Goal: Task Accomplishment & Management: Manage account settings

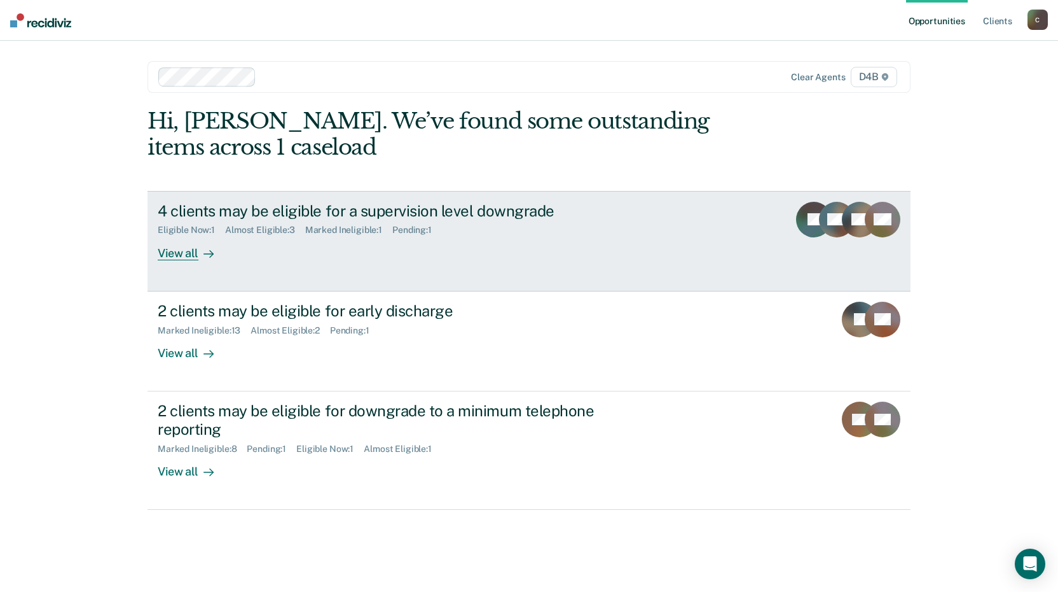
click at [329, 208] on div "4 clients may be eligible for a supervision level downgrade" at bounding box center [381, 211] width 447 height 18
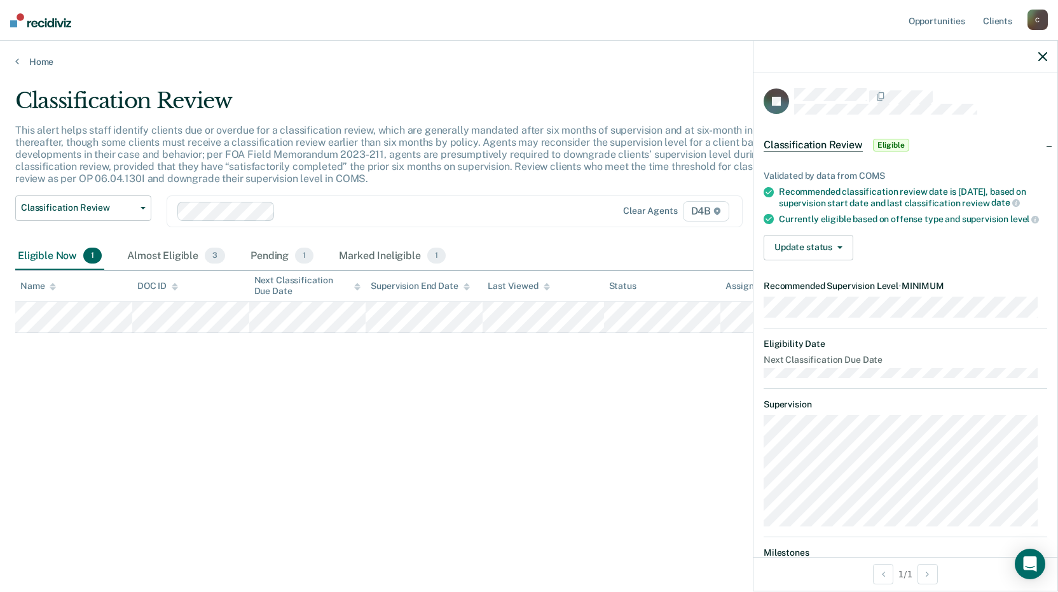
click at [1044, 51] on button "button" at bounding box center [1043, 56] width 9 height 11
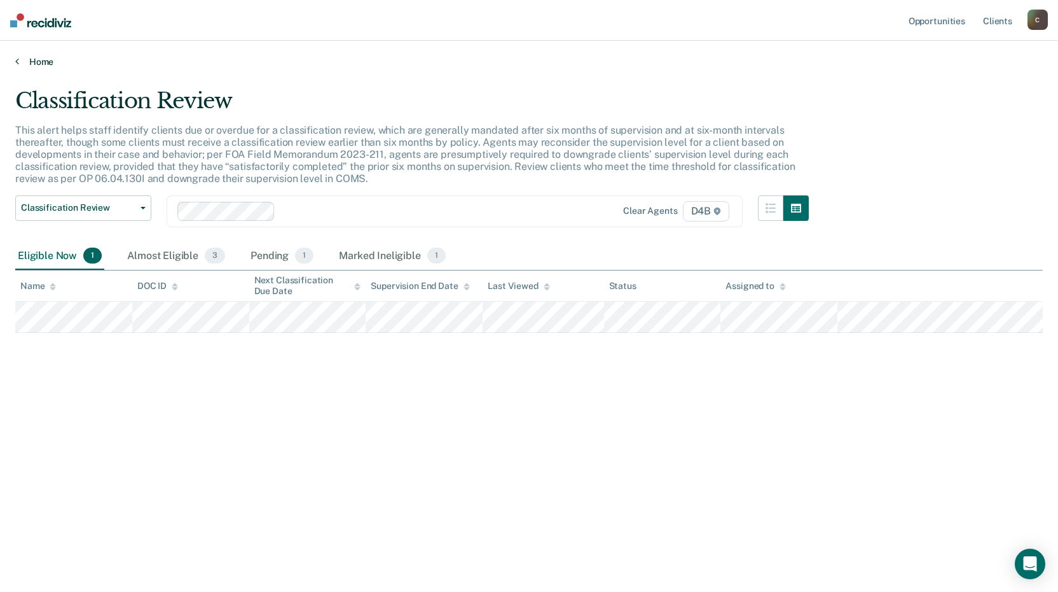
click at [40, 59] on link "Home" at bounding box center [529, 61] width 1028 height 11
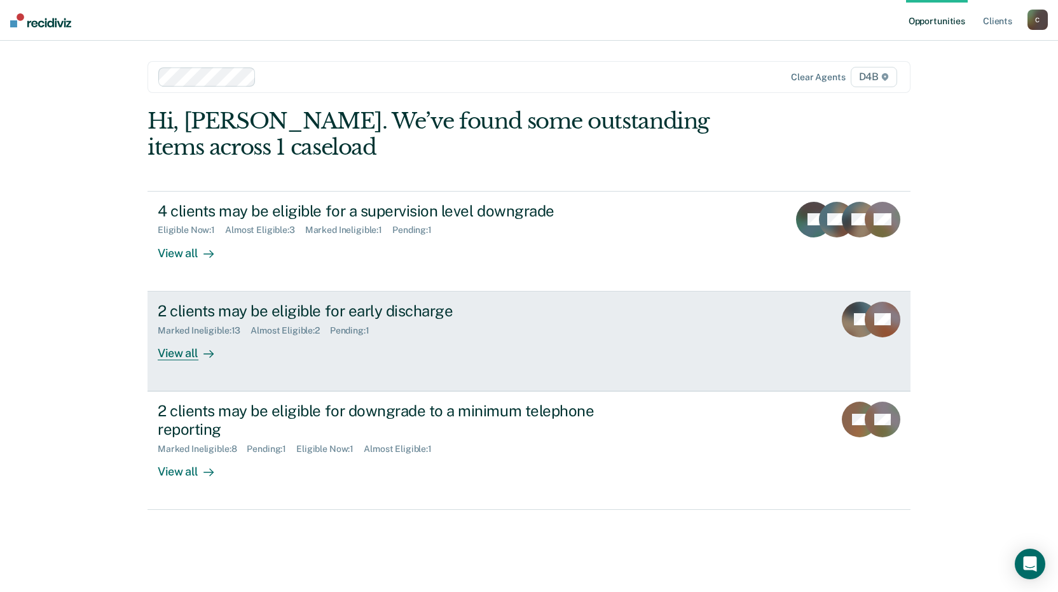
click at [363, 309] on div "2 clients may be eligible for early discharge" at bounding box center [381, 311] width 447 height 18
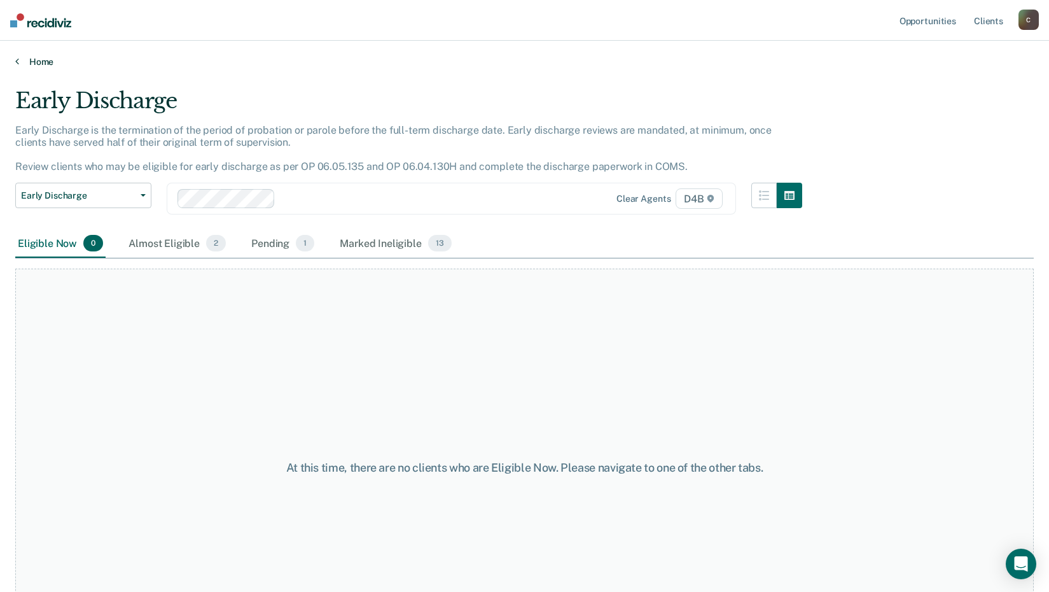
click at [29, 62] on link "Home" at bounding box center [524, 61] width 1018 height 11
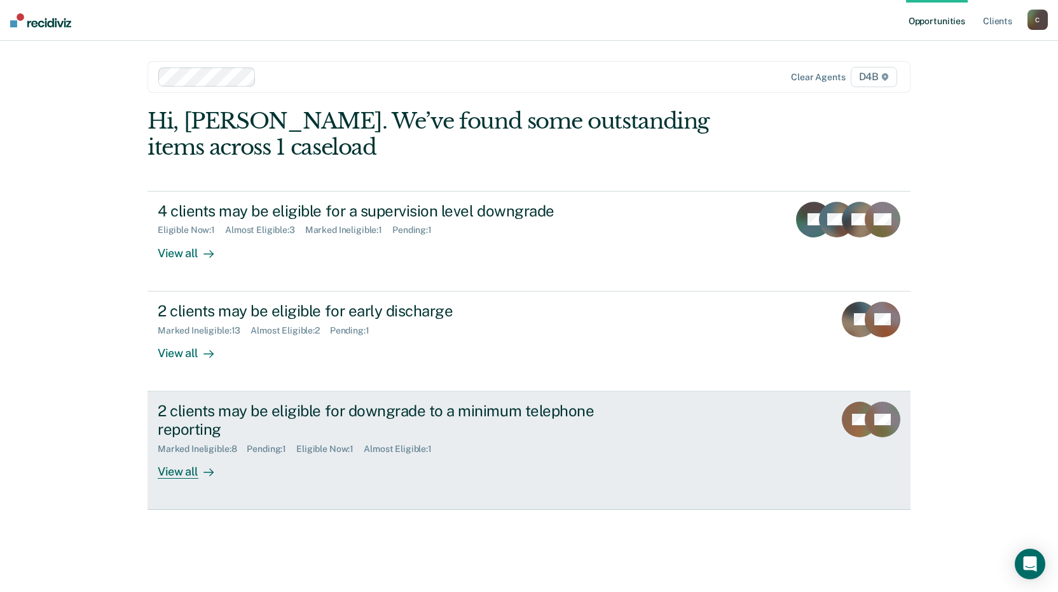
click at [295, 415] on div "2 clients may be eligible for downgrade to a minimum telephone reporting" at bounding box center [381, 419] width 447 height 37
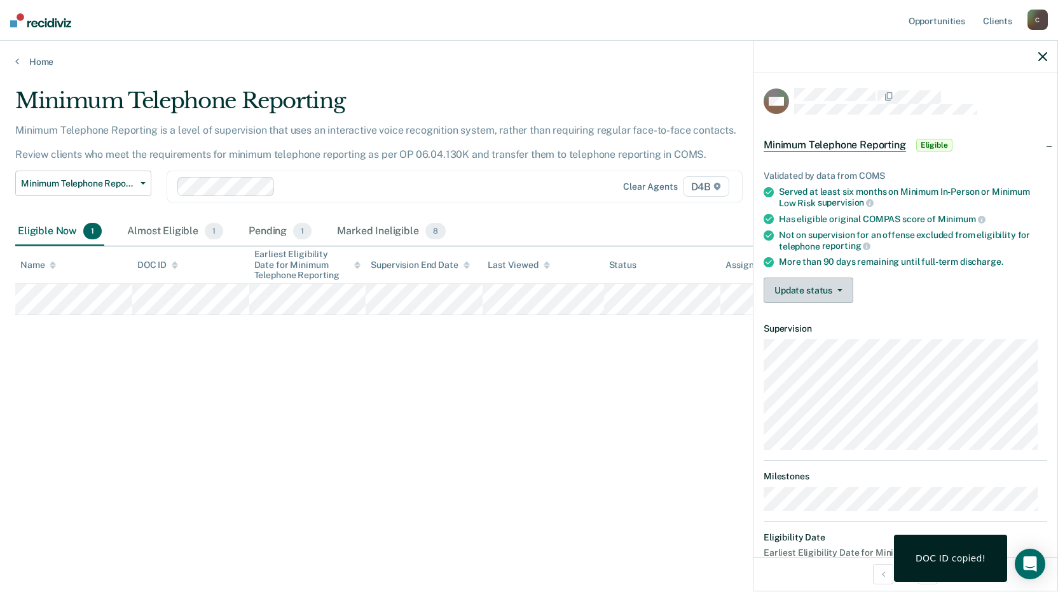
click at [849, 291] on button "Update status" at bounding box center [809, 289] width 90 height 25
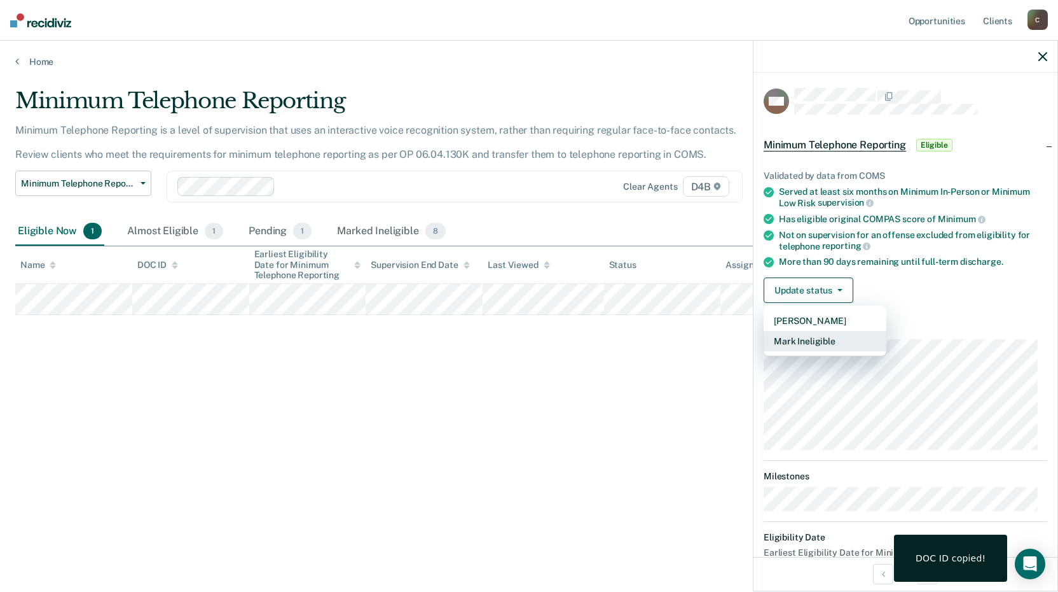
click at [815, 342] on button "Mark Ineligible" at bounding box center [825, 341] width 123 height 20
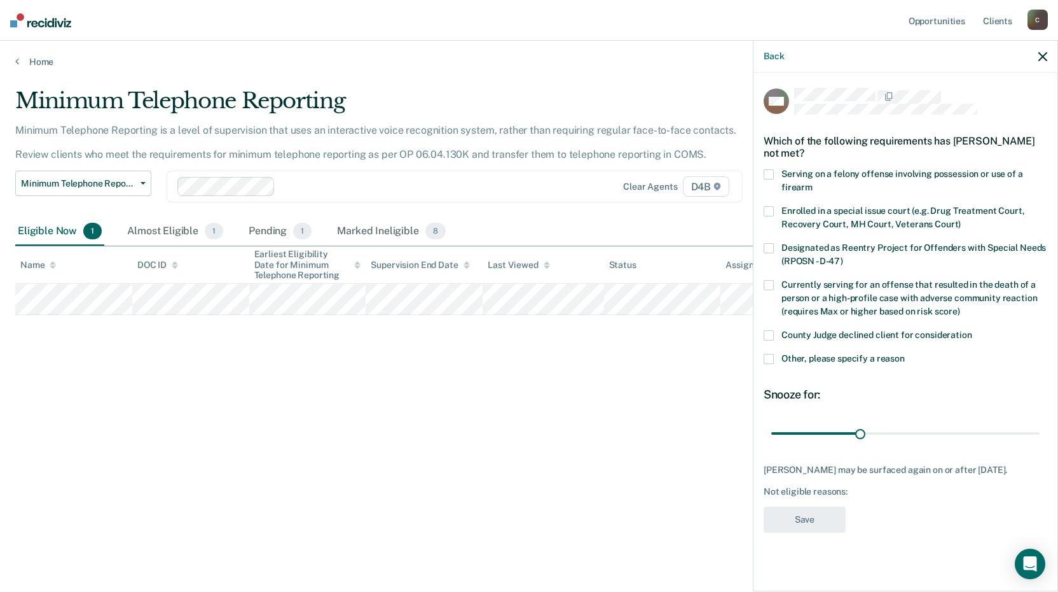
click at [770, 359] on span at bounding box center [769, 359] width 10 height 10
click at [905, 354] on input "Other, please specify a reason" at bounding box center [905, 354] width 0 height 0
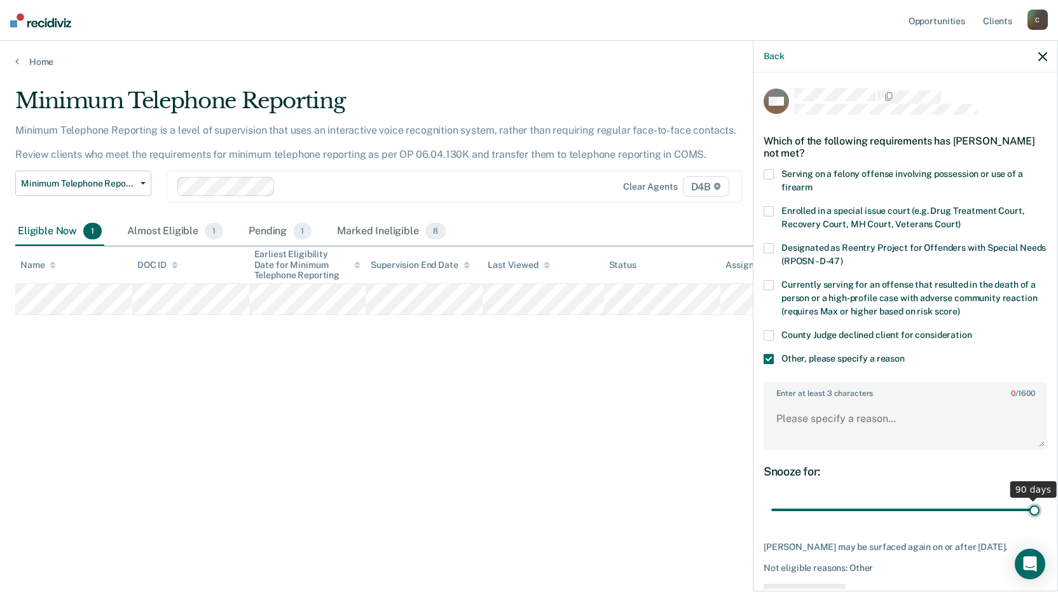
drag, startPoint x: 862, startPoint y: 508, endPoint x: 1046, endPoint y: 523, distance: 185.1
type input "90"
click at [1040, 521] on input "range" at bounding box center [906, 510] width 268 height 22
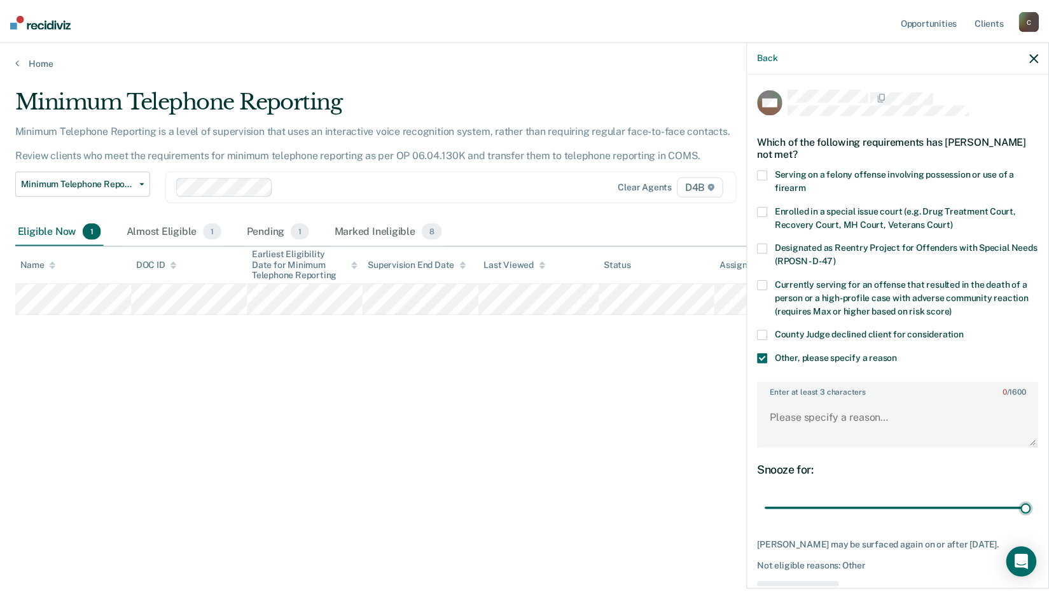
scroll to position [53, 0]
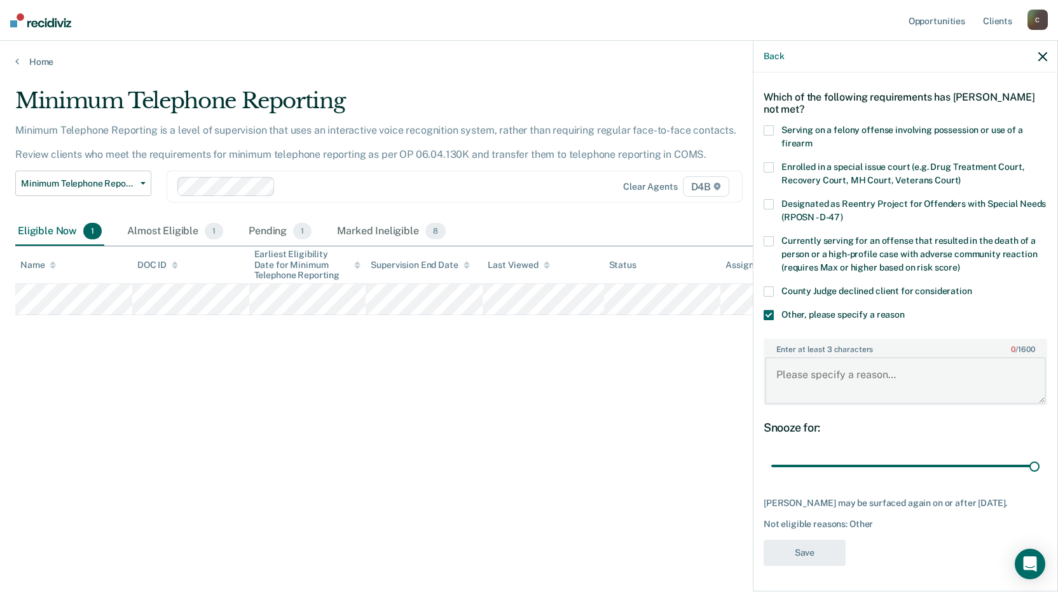
click at [834, 357] on textarea "Enter at least 3 characters 0 / 1600" at bounding box center [905, 380] width 281 height 47
type textarea "c"
type textarea "Court just extended her probation due to not making progress towards CSW."
click at [795, 553] on button "Save" at bounding box center [805, 552] width 82 height 26
